Goal: Transaction & Acquisition: Obtain resource

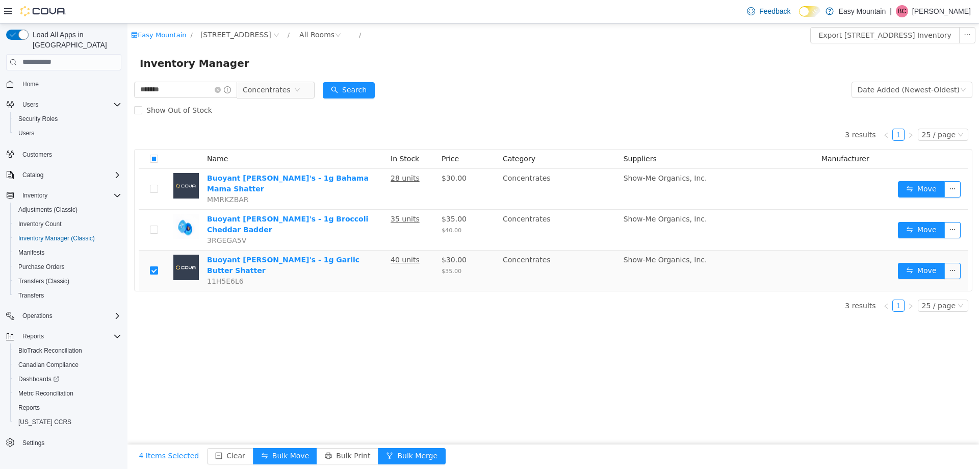
click at [155, 265] on label at bounding box center [154, 270] width 8 height 11
click at [375, 93] on button "Search" at bounding box center [349, 90] width 52 height 16
click at [221, 89] on icon "icon: close-circle" at bounding box center [218, 89] width 6 height 6
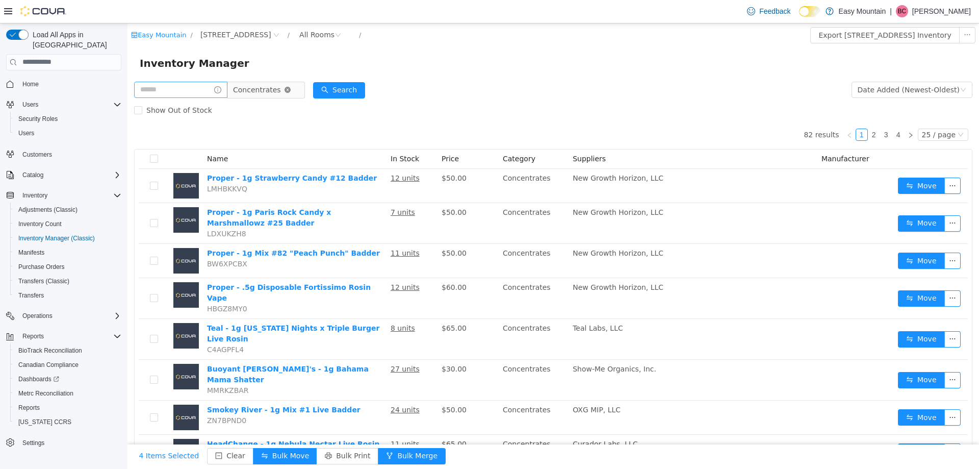
click at [291, 87] on icon "icon: close-circle" at bounding box center [288, 89] width 6 height 6
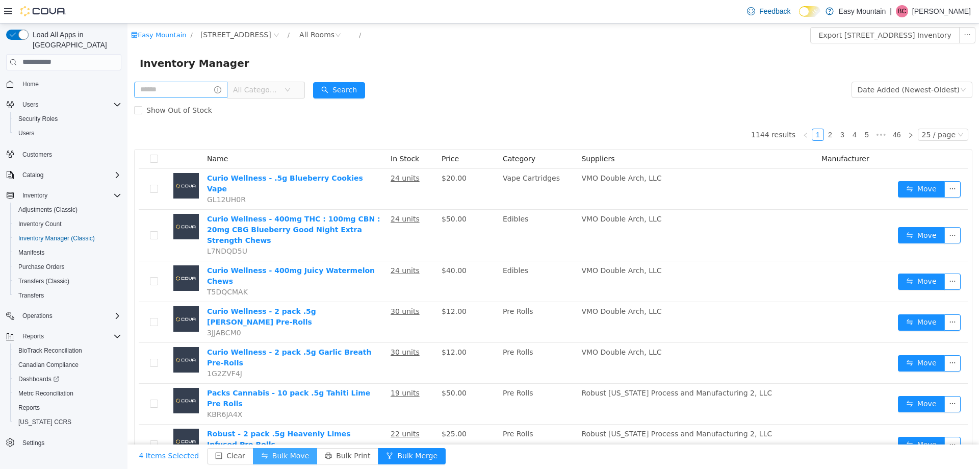
click at [264, 456] on button "Bulk Move" at bounding box center [285, 455] width 64 height 16
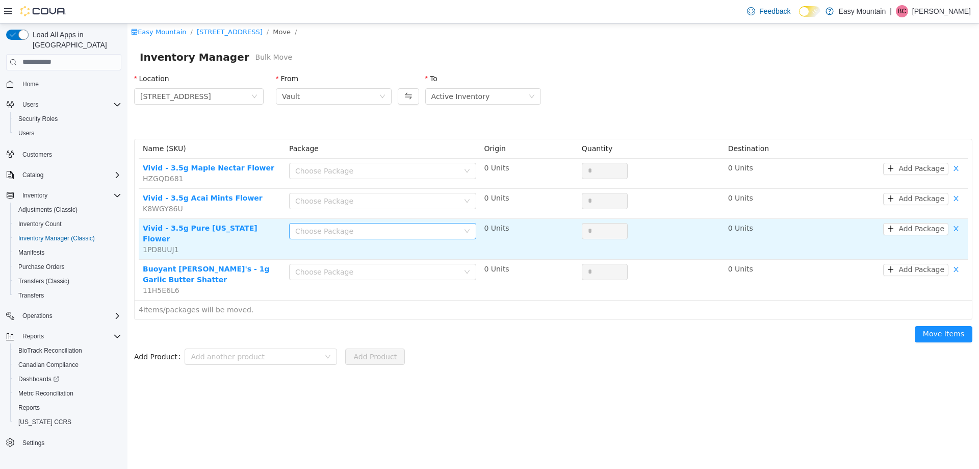
click at [321, 227] on div "Choose Package" at bounding box center [377, 230] width 164 height 10
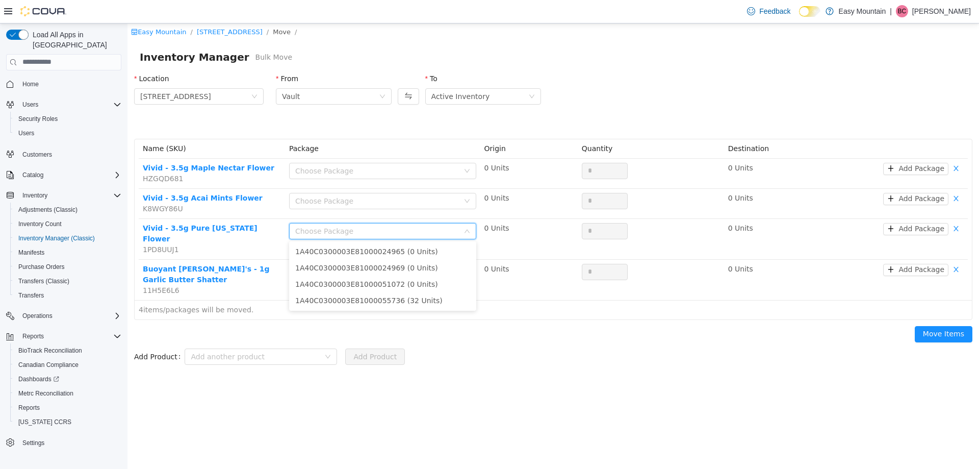
click at [485, 346] on form "Add Product Add another product Add Product" at bounding box center [553, 356] width 839 height 20
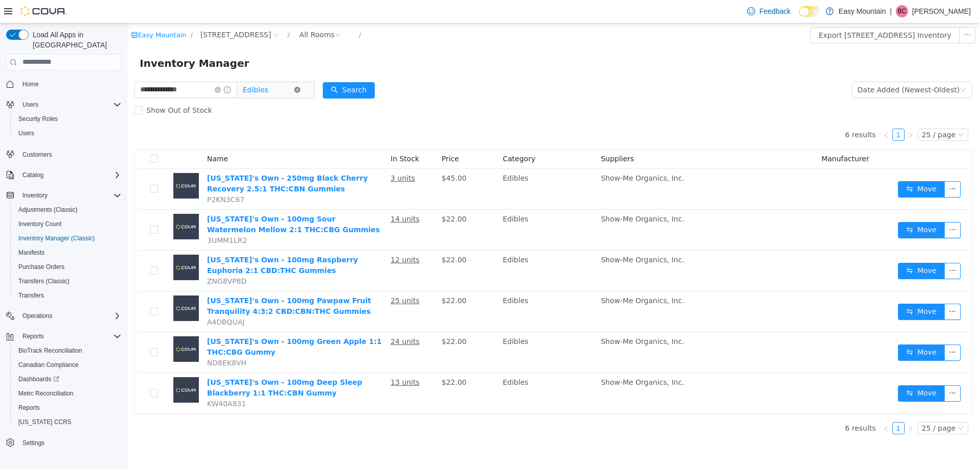
click at [300, 90] on icon "icon: close-circle" at bounding box center [297, 89] width 6 height 6
drag, startPoint x: 219, startPoint y: 91, endPoint x: -44, endPoint y: 64, distance: 264.6
click at [128, 64] on html "**********" at bounding box center [554, 245] width 852 height 445
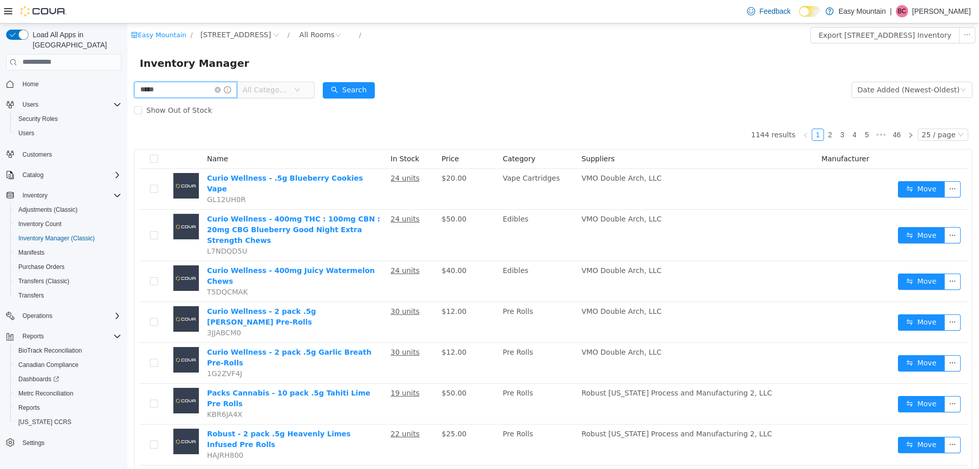
type input "*****"
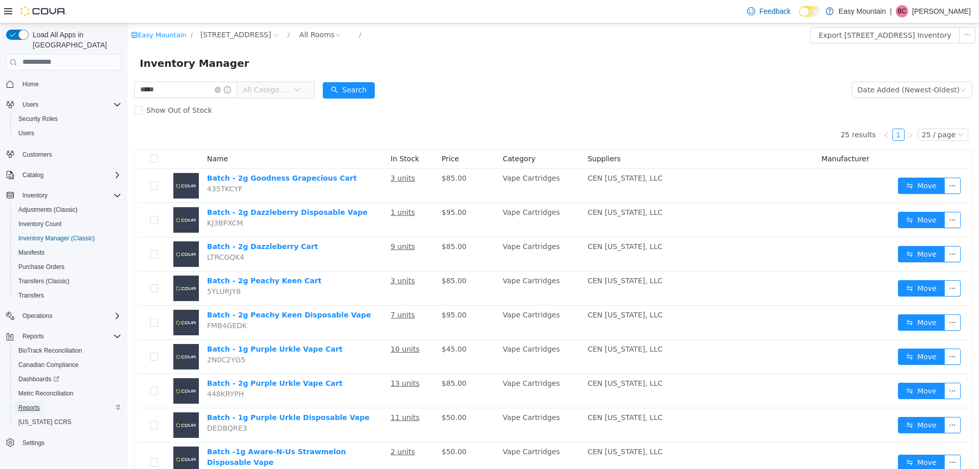
click at [34, 403] on span "Reports" at bounding box center [28, 407] width 21 height 8
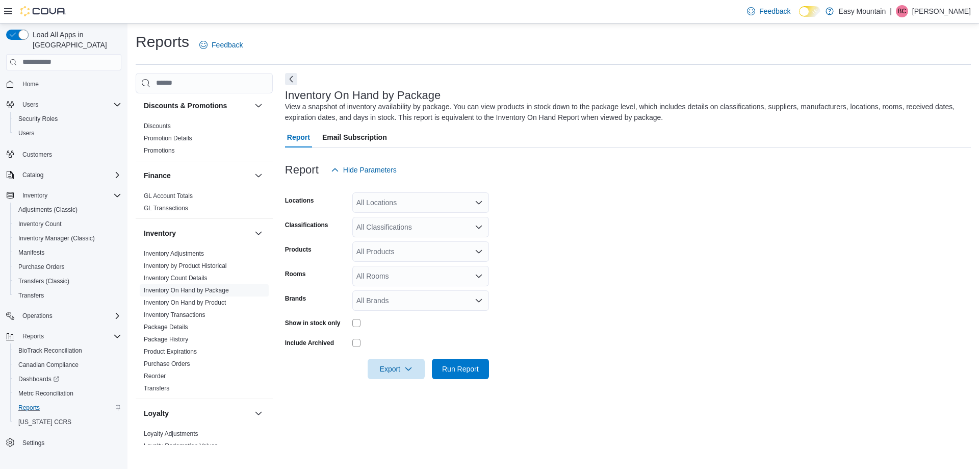
scroll to position [255, 0]
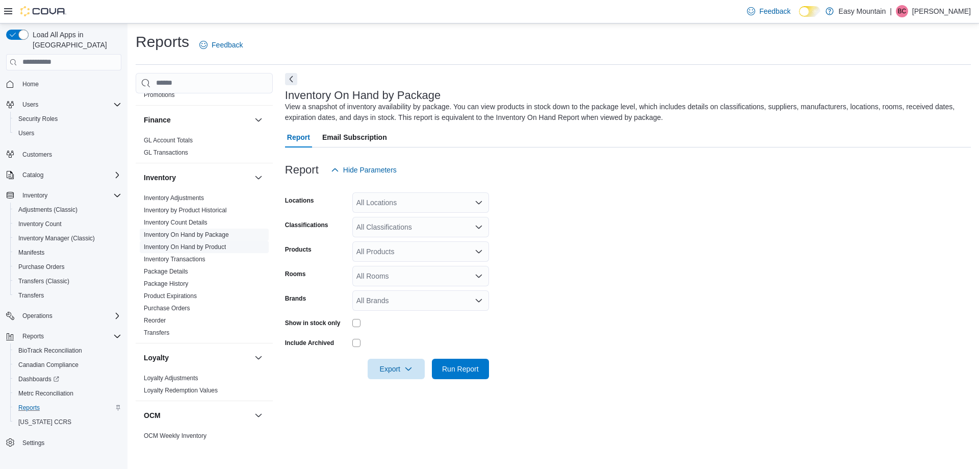
click at [215, 249] on link "Inventory On Hand by Product" at bounding box center [185, 246] width 82 height 7
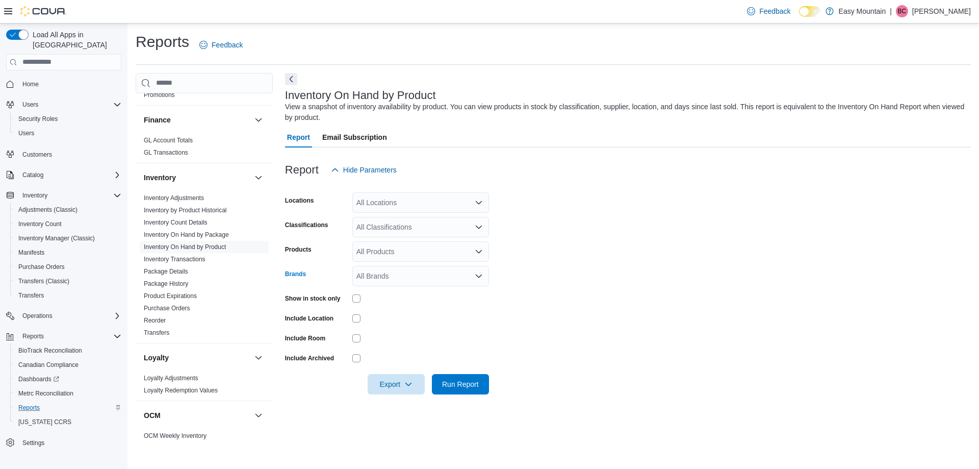
click at [413, 277] on div "All Brands" at bounding box center [420, 276] width 137 height 20
type input "*****"
click at [396, 289] on span "Batch" at bounding box center [421, 293] width 124 height 10
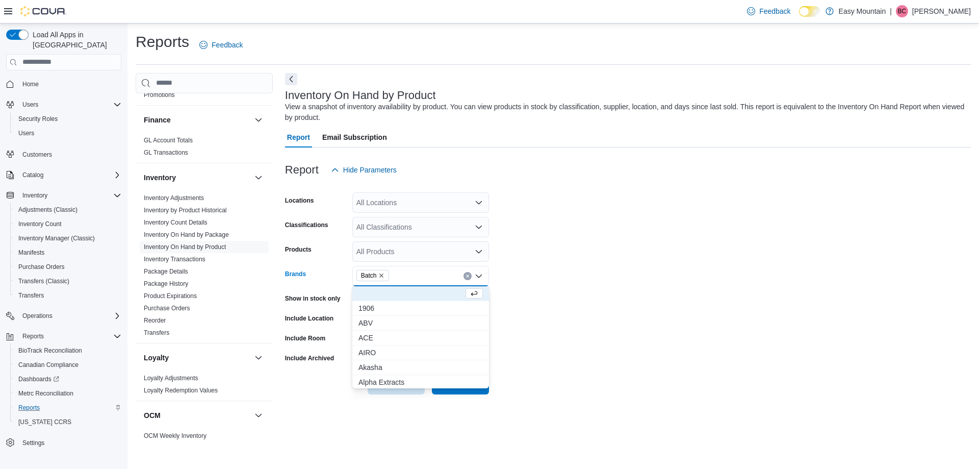
drag, startPoint x: 583, startPoint y: 297, endPoint x: 576, endPoint y: 299, distance: 7.1
click at [576, 299] on form "Locations All Locations Classifications All Classifications Products All Produc…" at bounding box center [628, 287] width 686 height 214
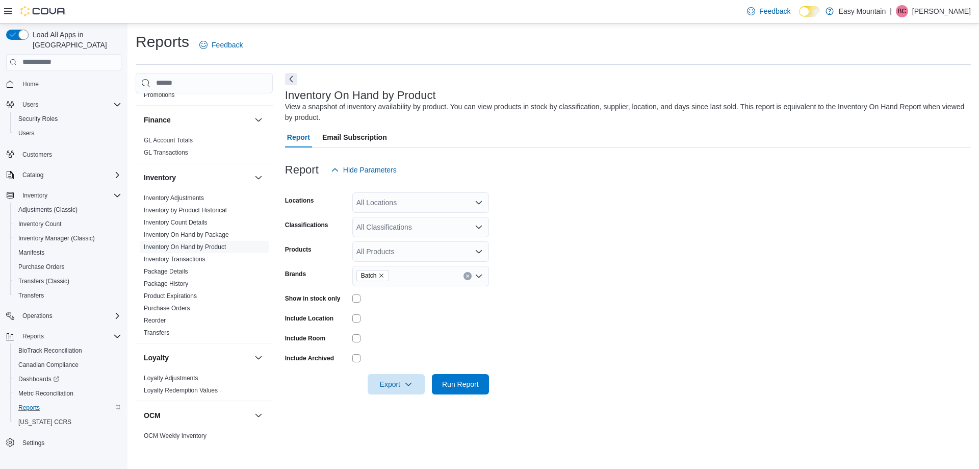
click at [351, 296] on div "Show in stock only" at bounding box center [387, 298] width 204 height 16
click at [417, 390] on span "Export" at bounding box center [396, 383] width 45 height 20
drag, startPoint x: 407, startPoint y: 400, endPoint x: 414, endPoint y: 399, distance: 7.2
click at [407, 400] on span "Export to Excel" at bounding box center [398, 404] width 46 height 8
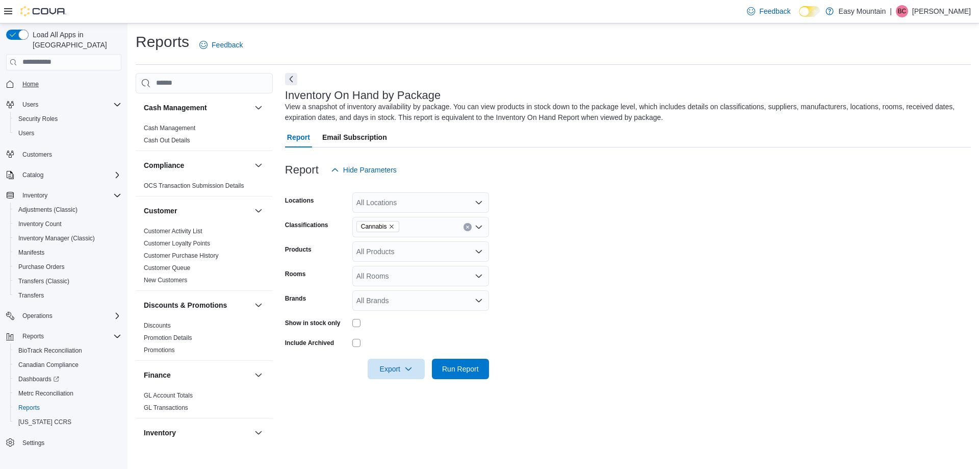
scroll to position [255, 0]
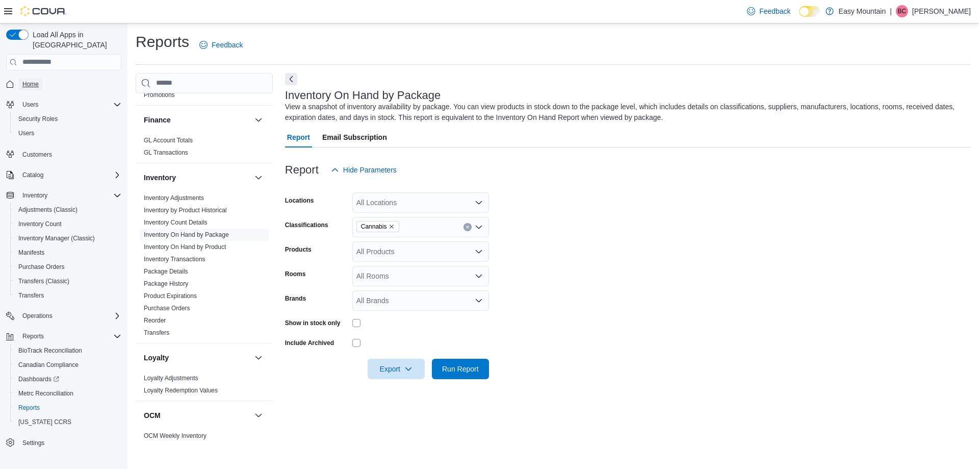
click at [39, 78] on link "Home" at bounding box center [30, 84] width 24 height 12
